Goal: Task Accomplishment & Management: Use online tool/utility

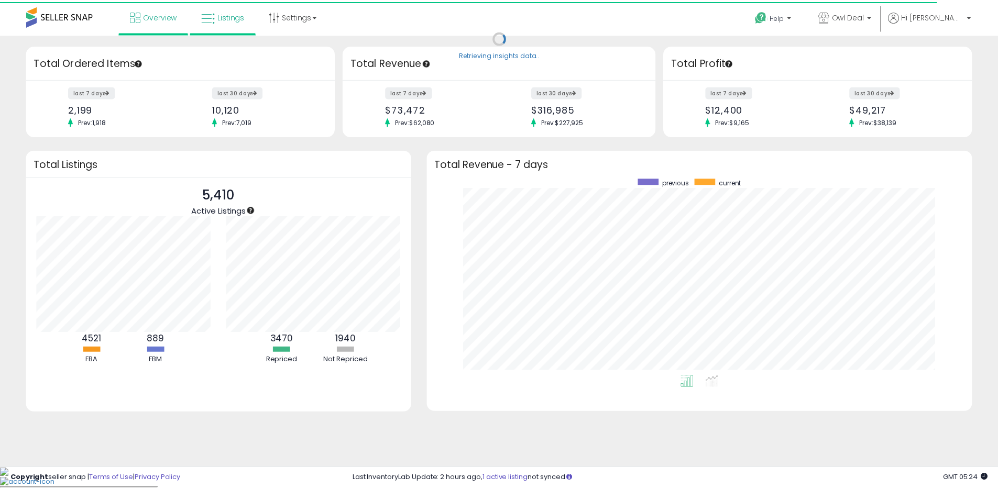
scroll to position [523710, 523384]
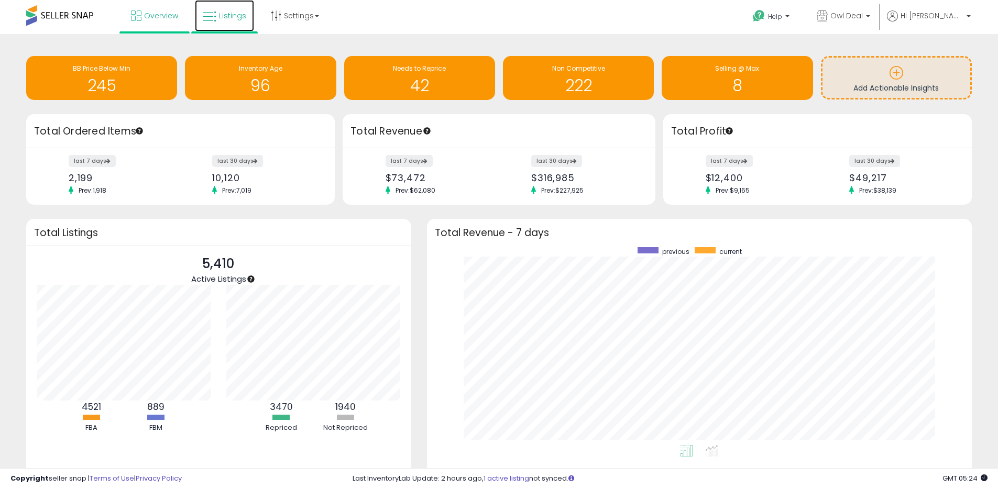
click at [222, 16] on span "Listings" at bounding box center [232, 15] width 27 height 10
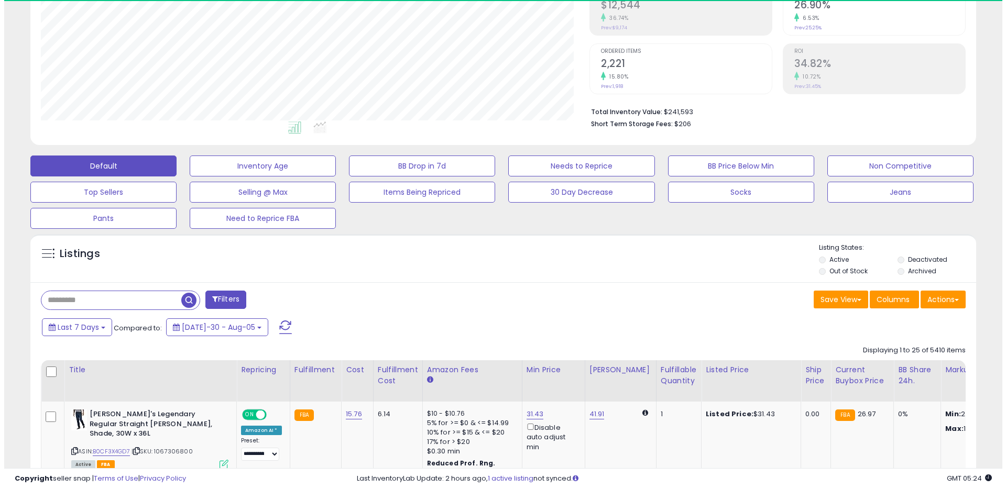
scroll to position [215, 549]
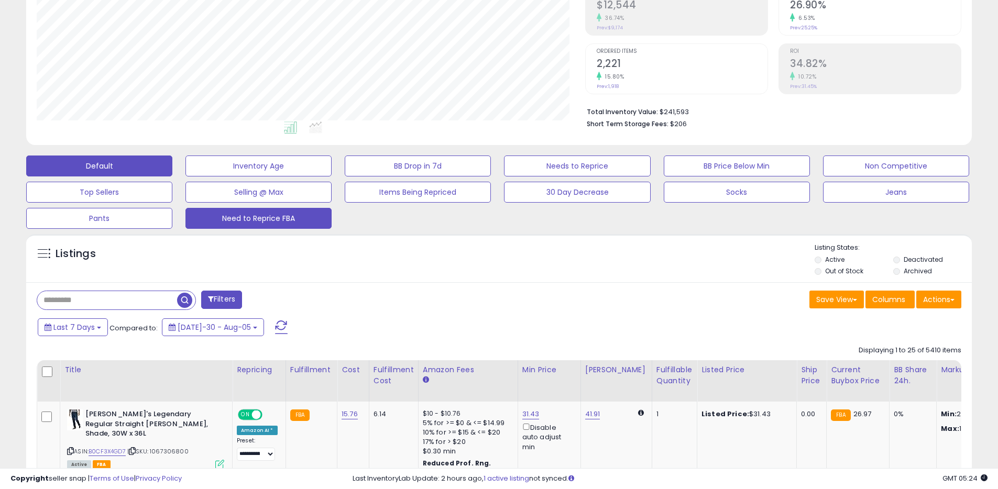
click at [211, 177] on button "Need to Reprice FBA" at bounding box center [258, 166] width 146 height 21
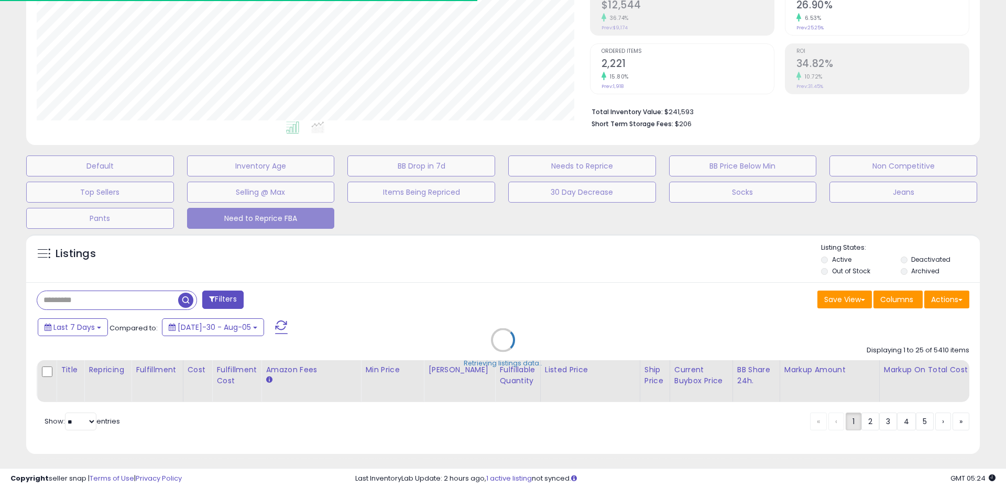
select select "**"
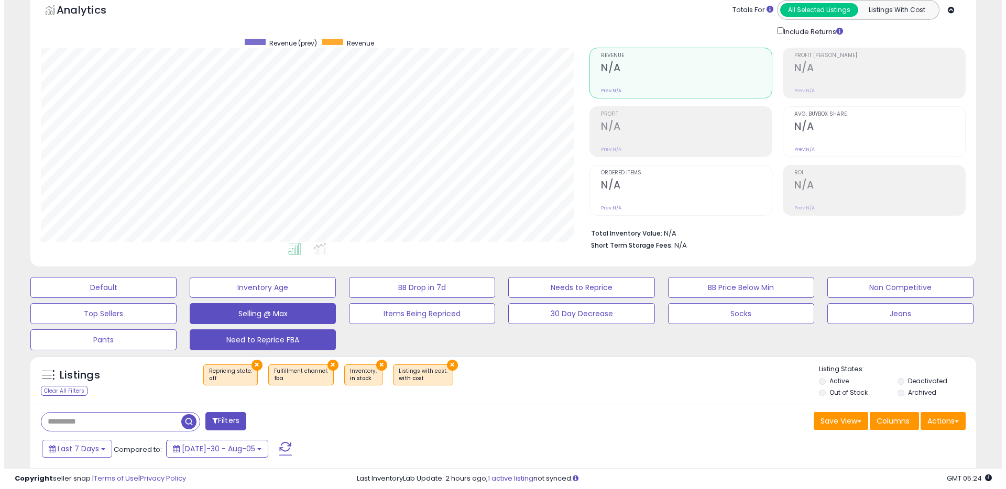
scroll to position [39, 0]
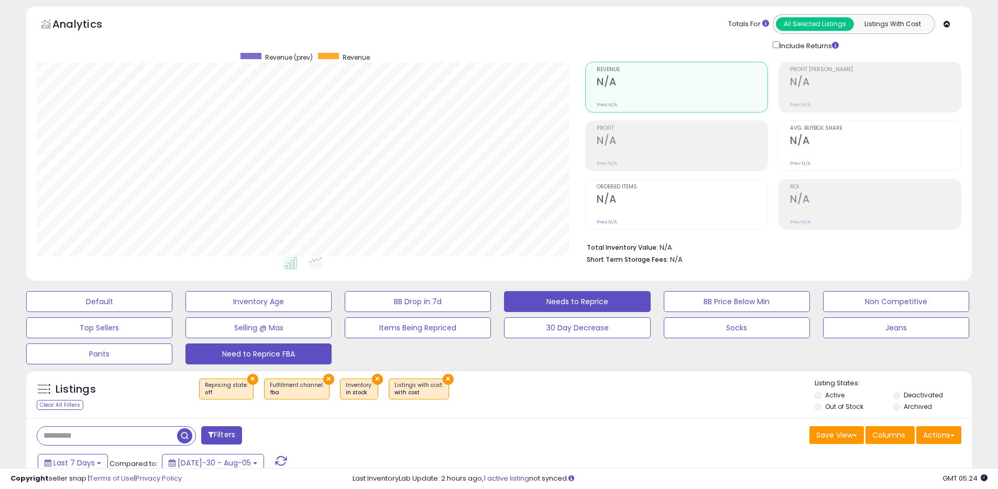
click at [172, 301] on button "Needs to Reprice" at bounding box center [99, 301] width 146 height 21
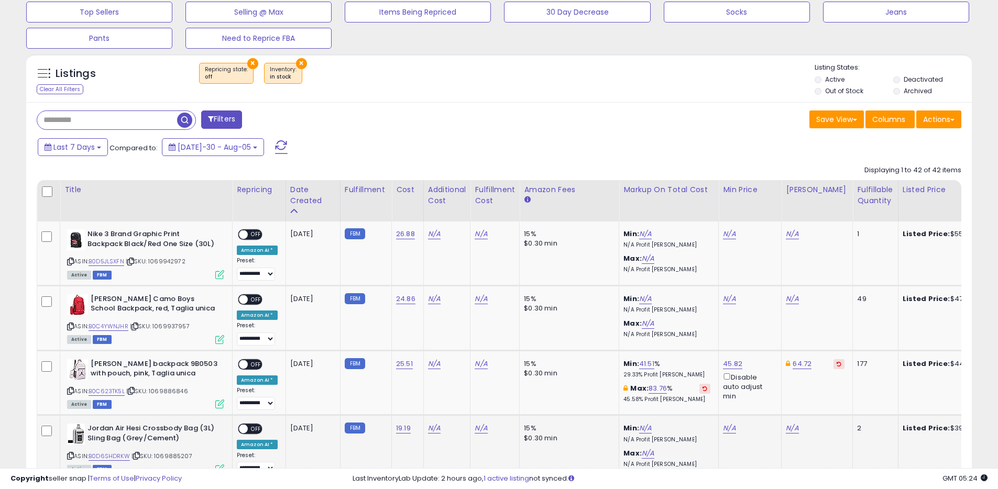
scroll to position [416, 0]
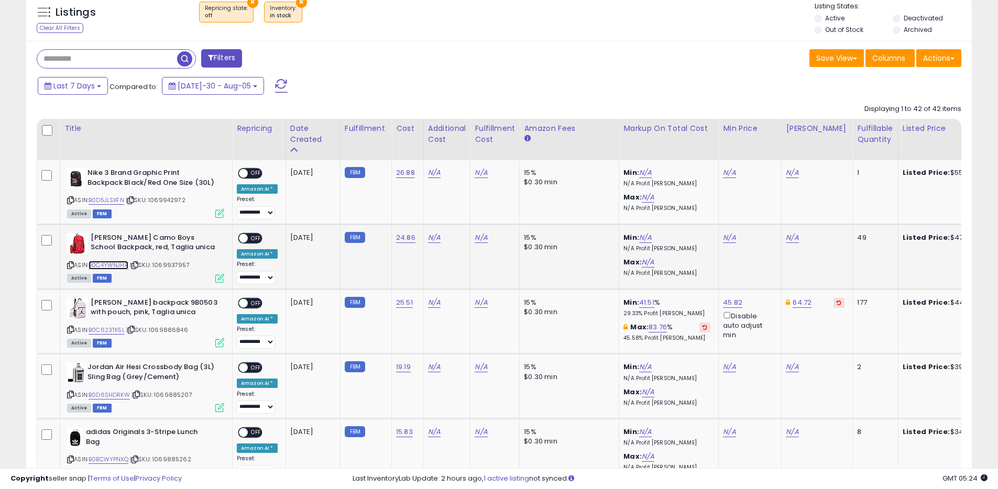
click at [121, 265] on link "B0C4YWNJHR" at bounding box center [109, 265] width 40 height 9
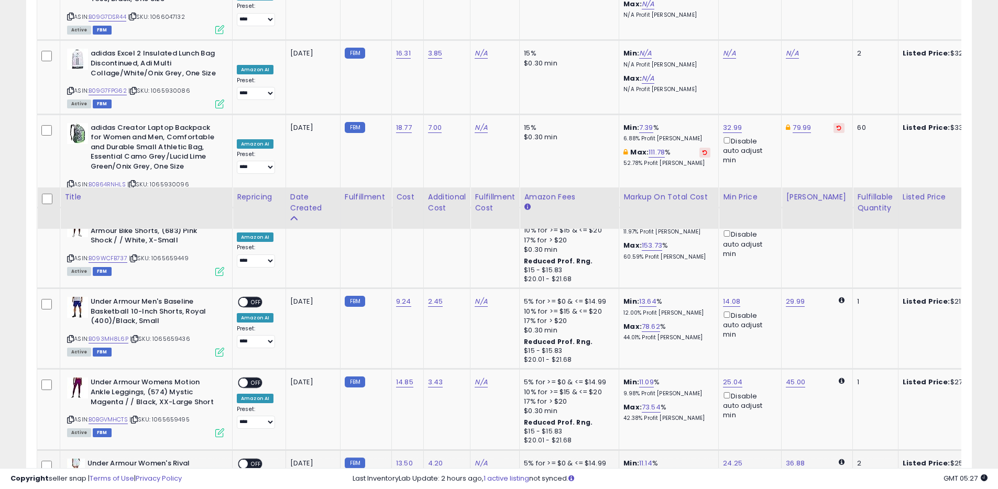
scroll to position [2240, 0]
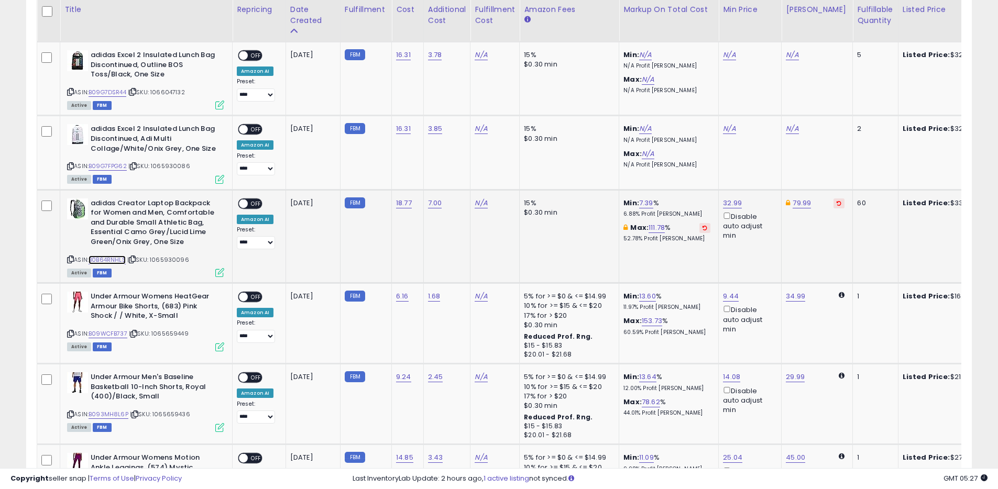
click at [100, 259] on link "B0B64RNHLS" at bounding box center [107, 260] width 37 height 9
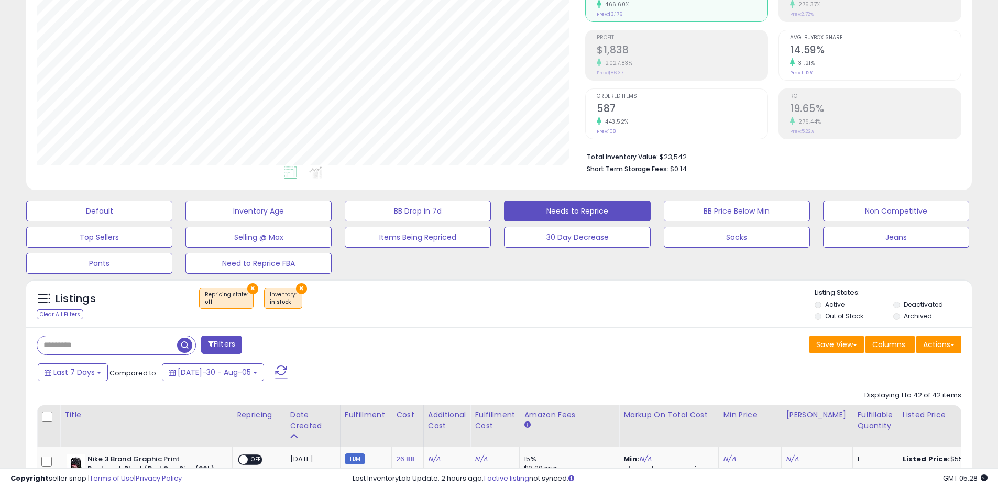
scroll to position [0, 0]
